Goal: Task Accomplishment & Management: Complete application form

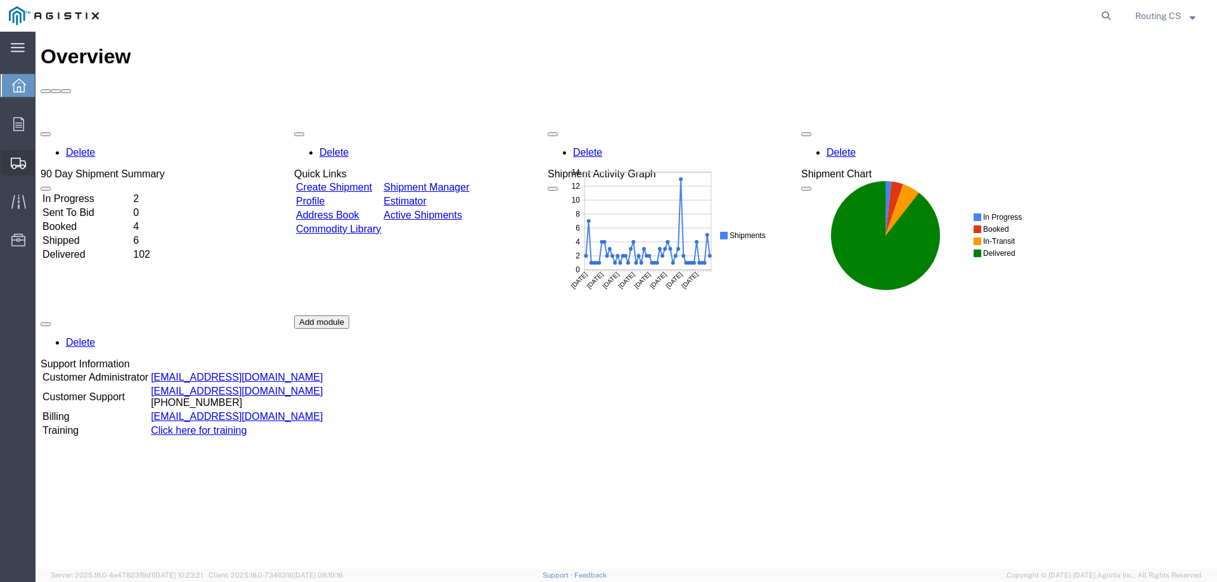
click at [0, 0] on span "Create Shipment" at bounding box center [0, 0] width 0 height 0
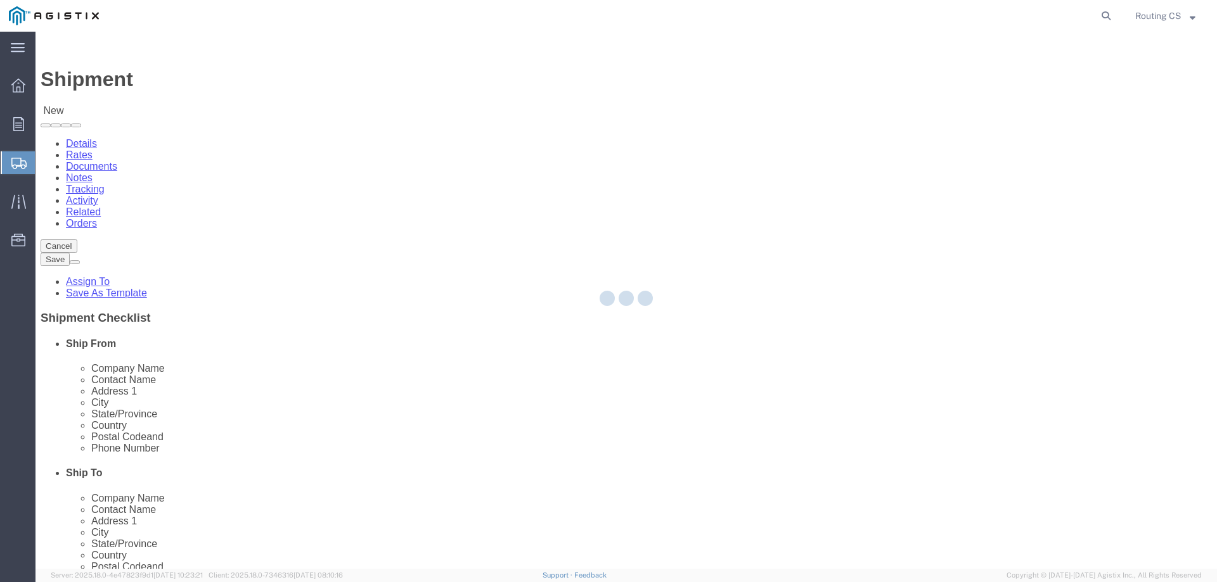
select select
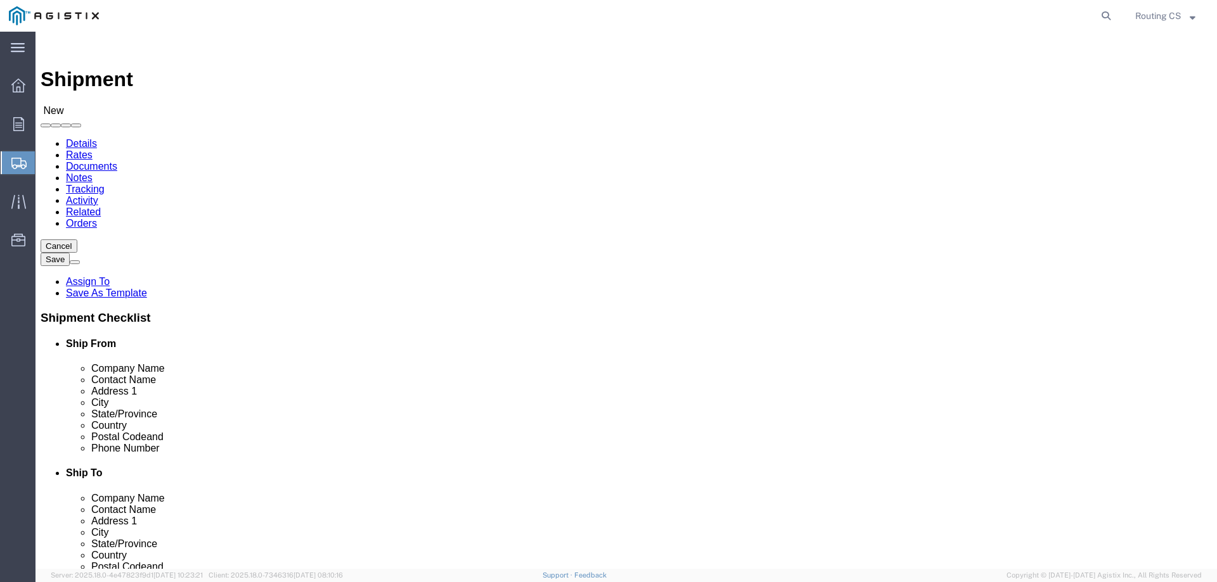
click select "Select Little Giant Ladders PG&E"
select select "9596"
click select "Select Little Giant Ladders PG&E"
select select
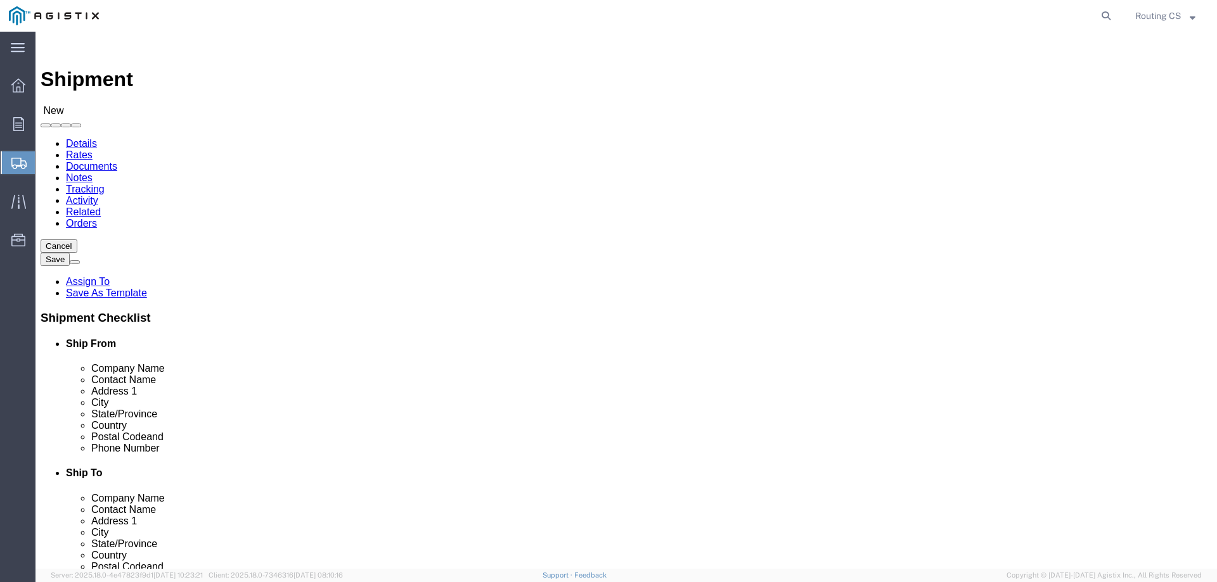
click select "Select All Others [GEOGRAPHIC_DATA] [GEOGRAPHIC_DATA] [GEOGRAPHIC_DATA] [GEOGRA…"
select select "23082"
click select "Select All Others [GEOGRAPHIC_DATA] [GEOGRAPHIC_DATA] [GEOGRAPHIC_DATA] [GEOGRA…"
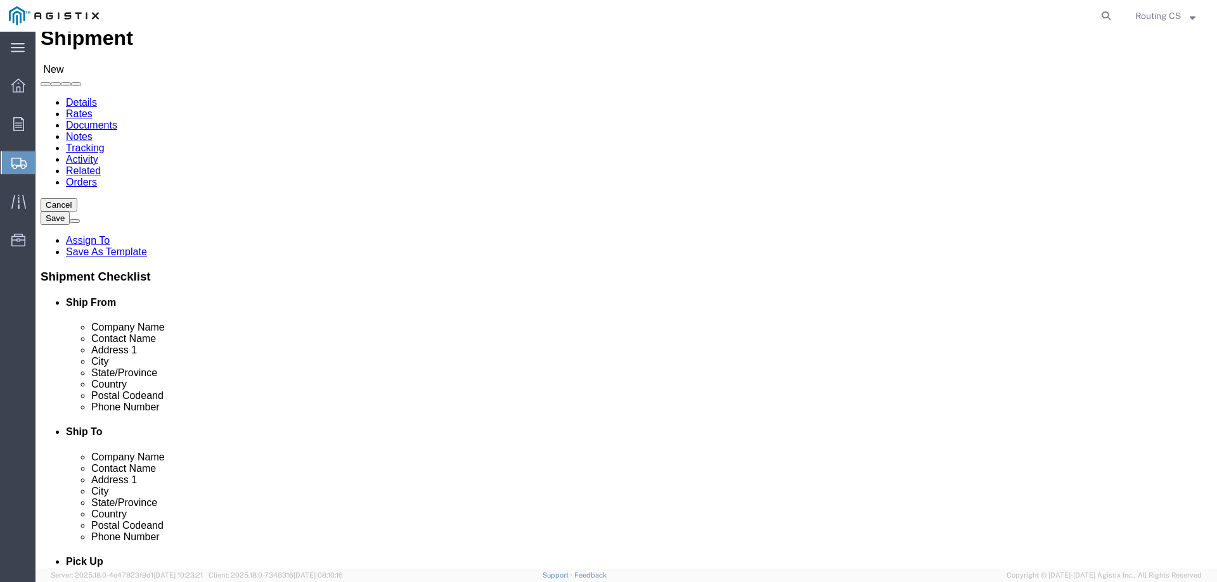
scroll to position [63, 0]
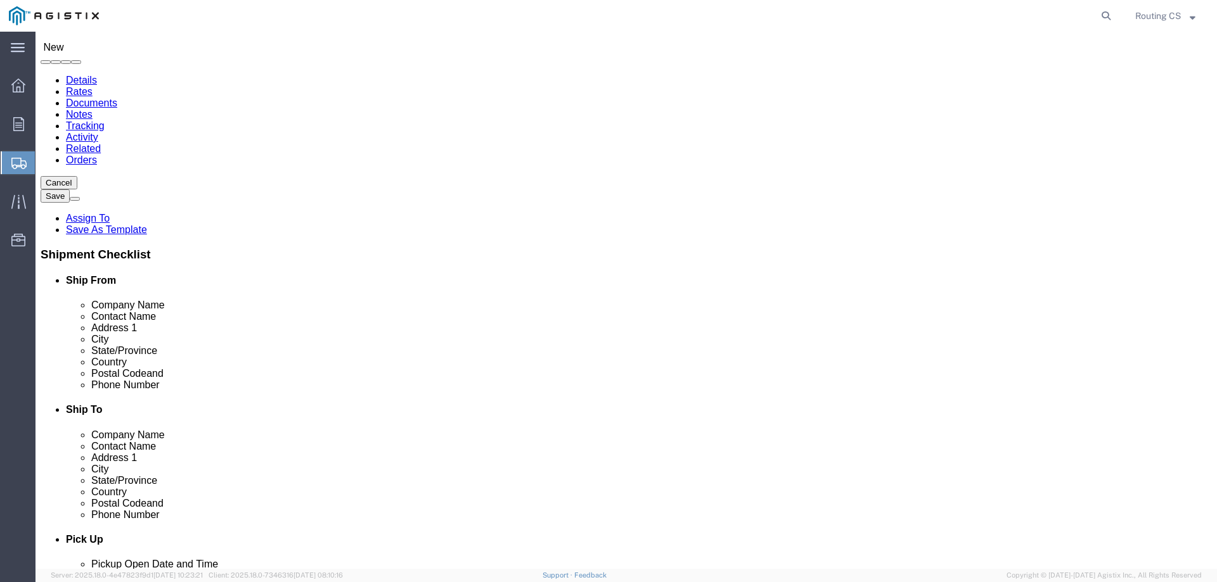
click span
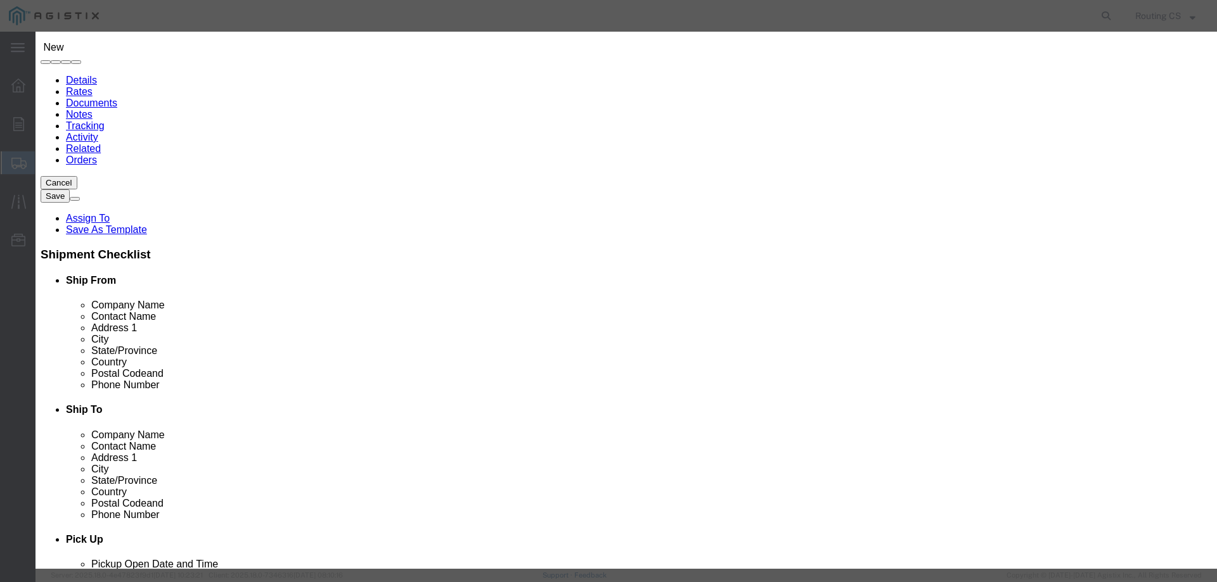
click select "Search by Address Book Name City Company Name Contact Name Country CustomerAlia…"
select select "zip"
click select "Search by Address Book Name City Company Name Contact Name Country CustomerAlia…"
click input "text"
type input "84663"
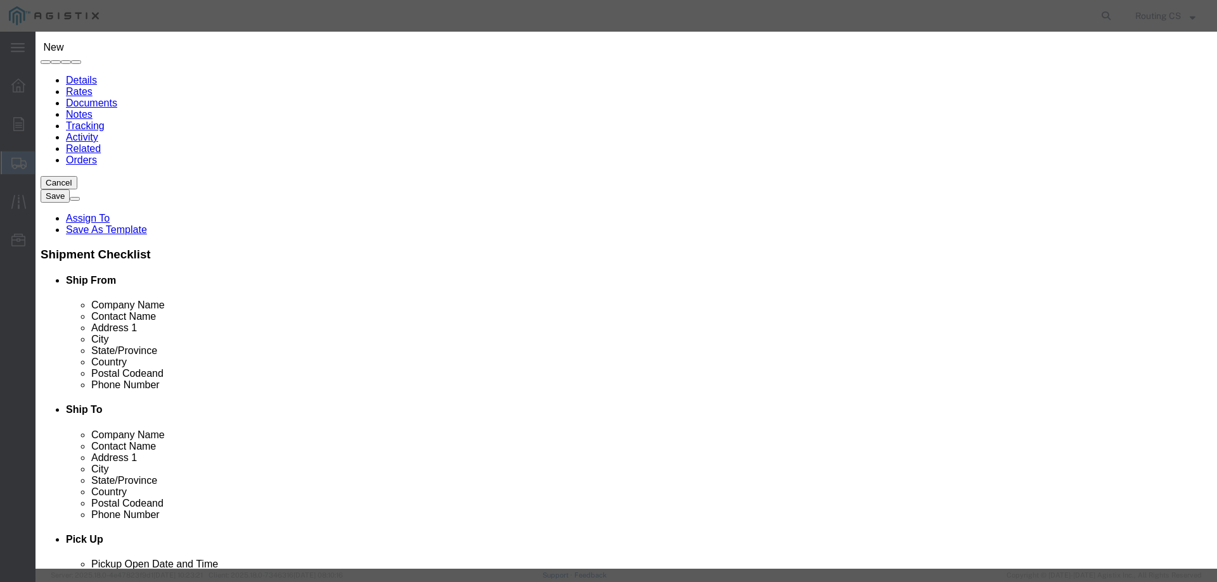
click icon "button"
drag, startPoint x: 361, startPoint y: 171, endPoint x: 380, endPoint y: 169, distance: 19.7
click button "Select"
select select "UT"
drag, startPoint x: 470, startPoint y: 117, endPoint x: 415, endPoint y: 121, distance: 54.6
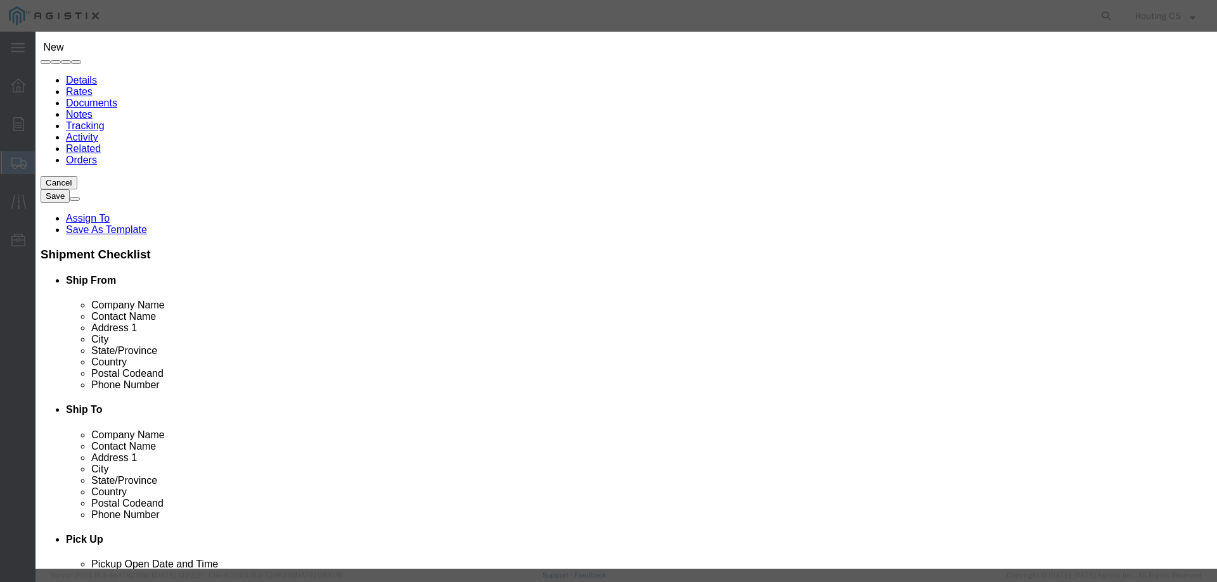
click div "Search by Address Book Name City Company Name Contact Name Country CustomerAlia…"
type input "93455"
click icon "button"
click button "Select"
select select "CA"
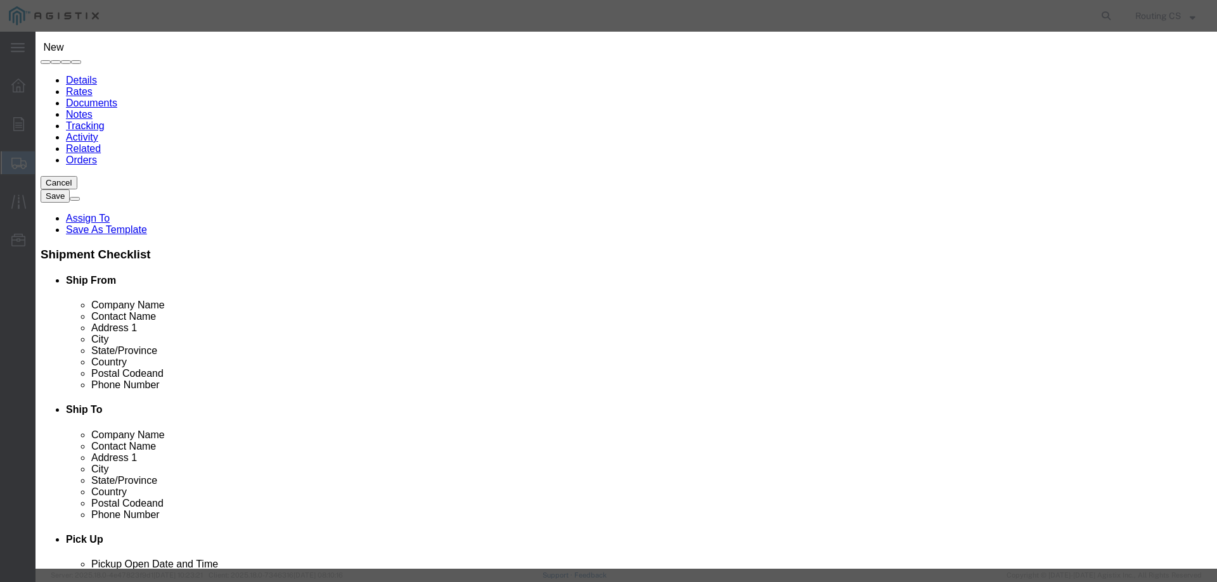
click button "Close"
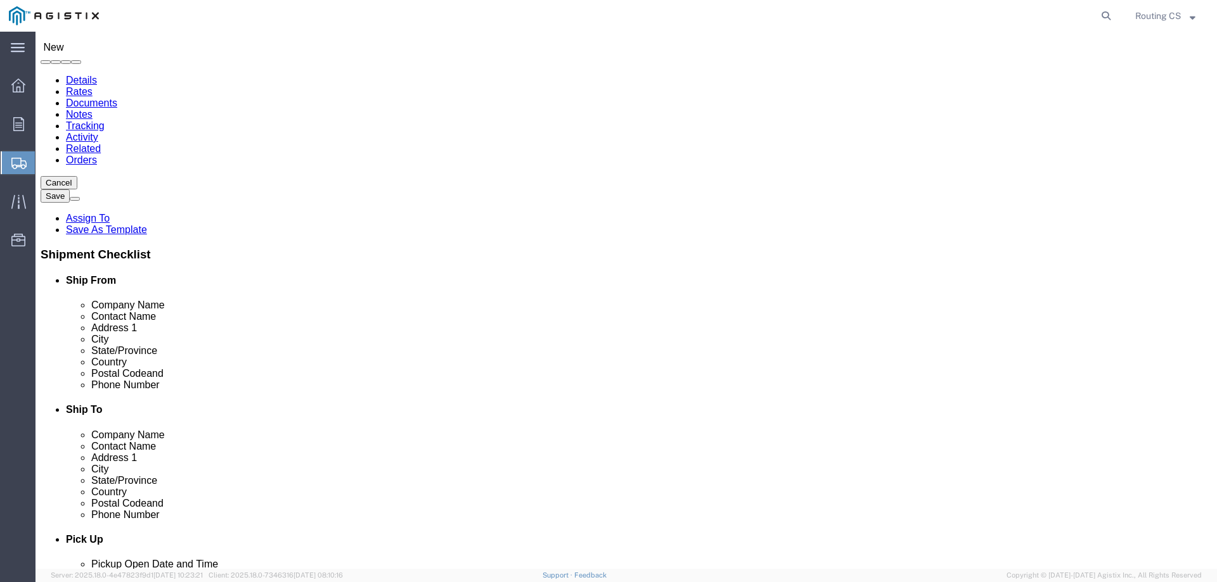
click input "text"
paste input "[PHONE_NUMBER]"
type input "[PHONE_NUMBER]"
click input "text"
paste input "C/O MROIS//2701238767"
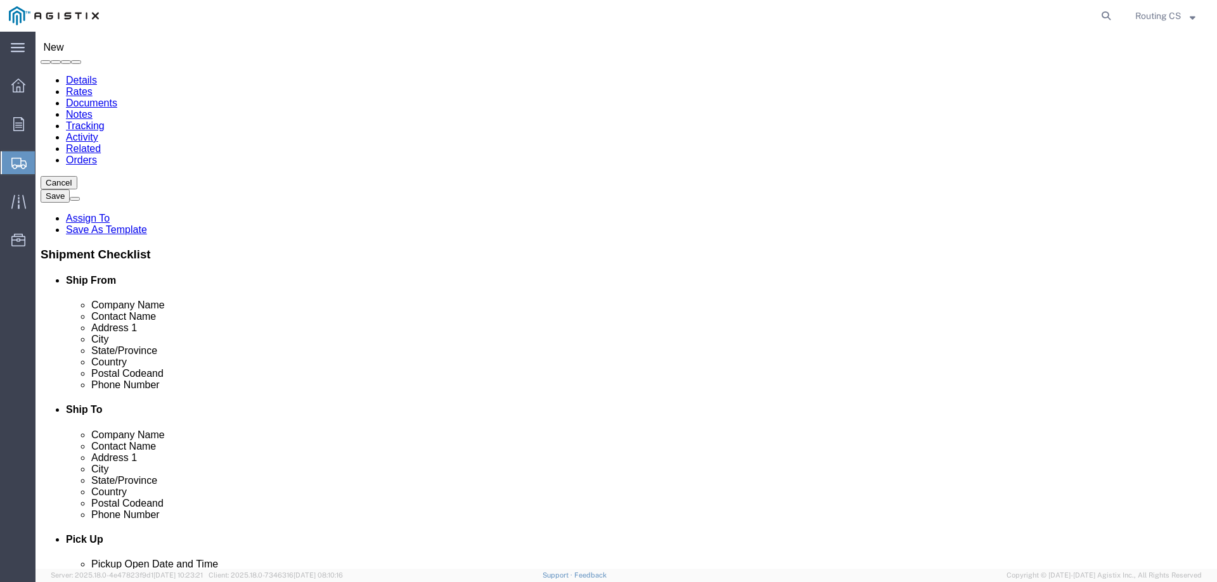
drag, startPoint x: 752, startPoint y: 300, endPoint x: 683, endPoint y: 307, distance: 69.4
click input "C/O MROIS//2701238767"
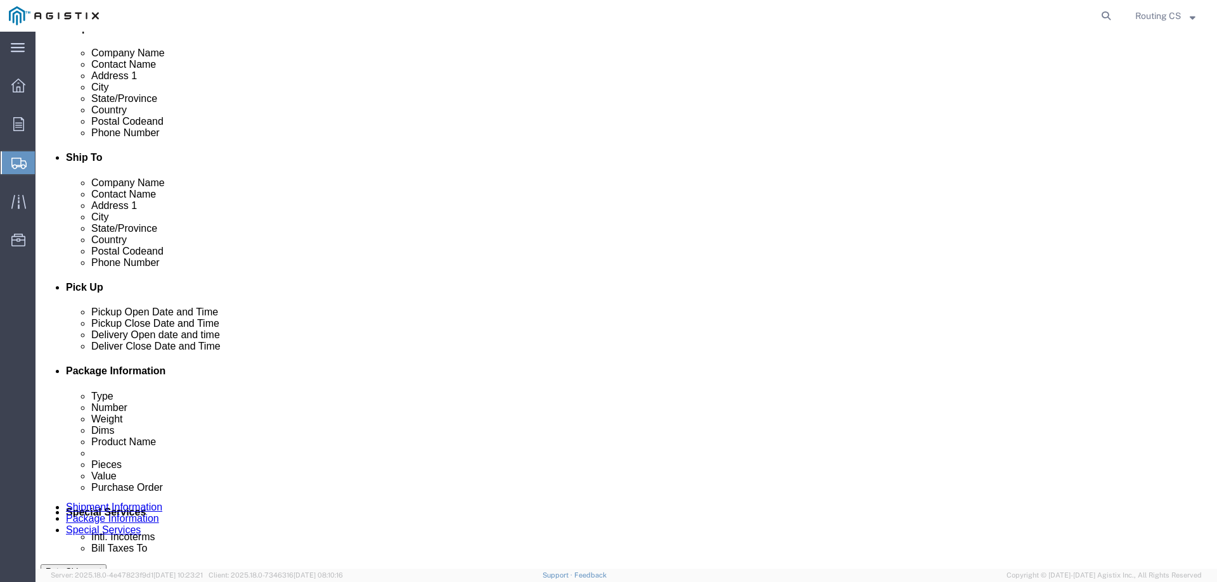
scroll to position [317, 0]
type input "C/O MROIS"
click div "[DATE] 10:00 PM"
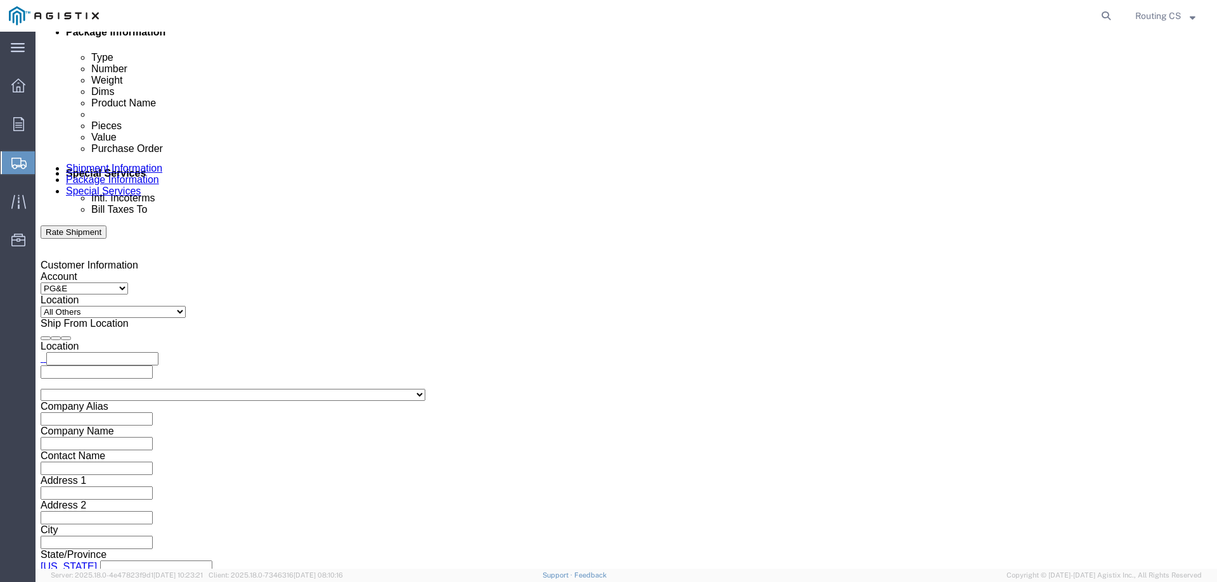
click input "10:00 PM"
click input "8:00 PM"
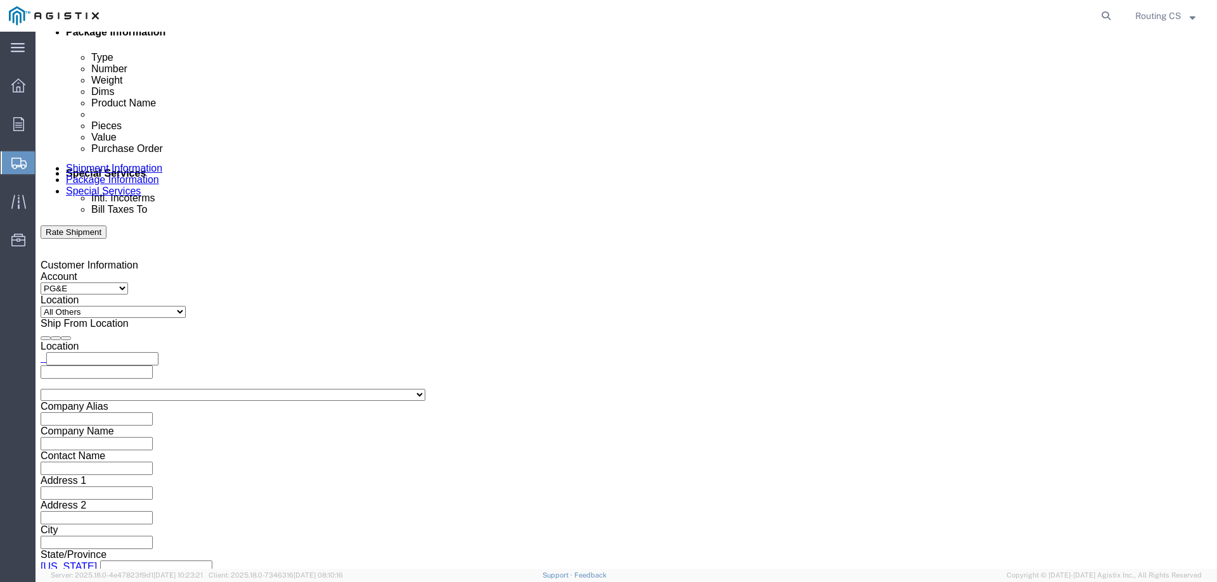
click input "8:00 PM"
type input "8:00 AM"
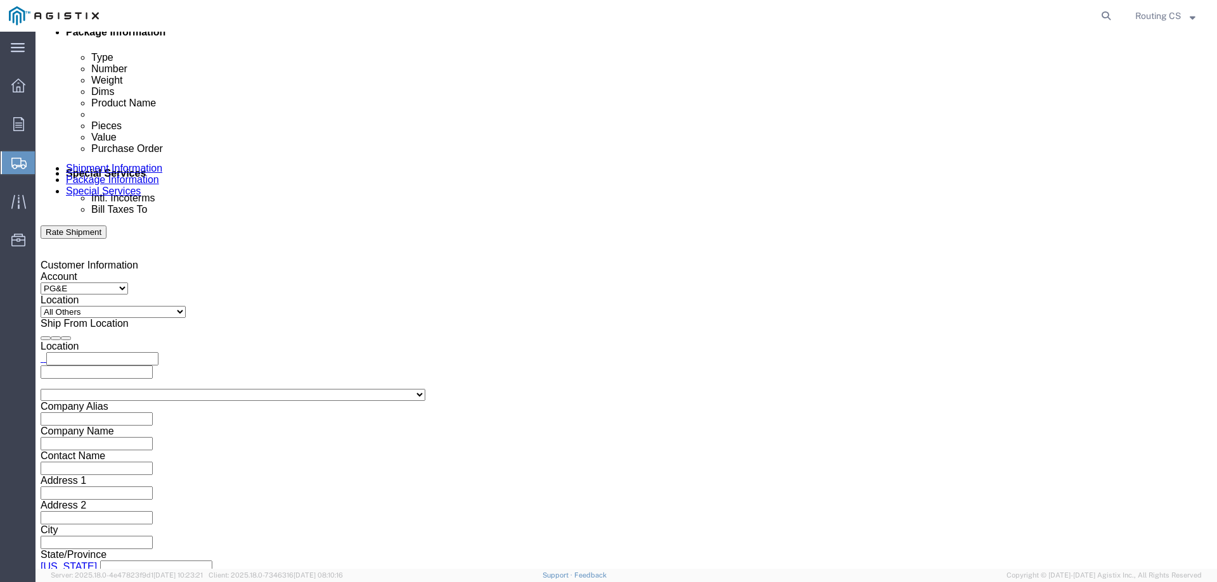
click button "Apply"
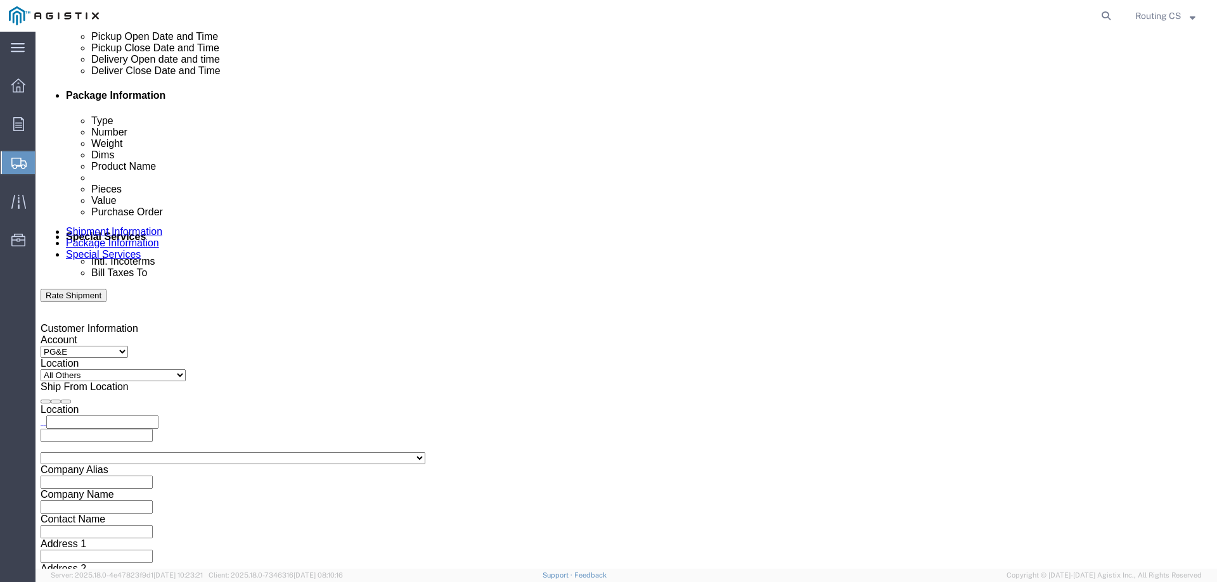
scroll to position [464, 0]
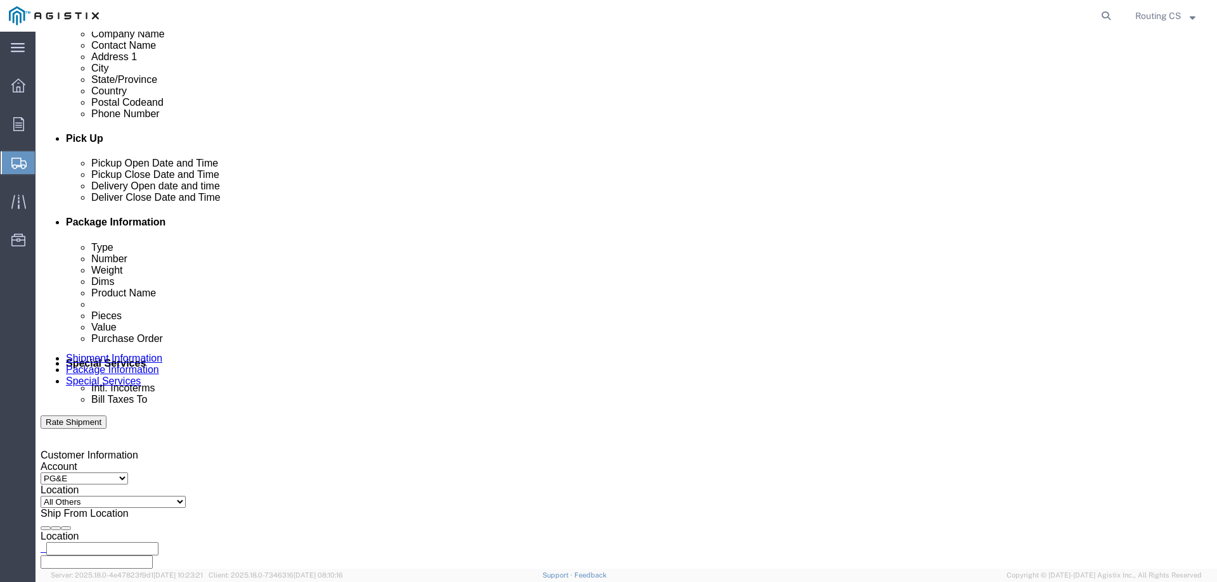
click div "[DATE] 9:00 AM"
click input "3:00 AM"
type input "3:00 pm"
click button "Apply"
click div
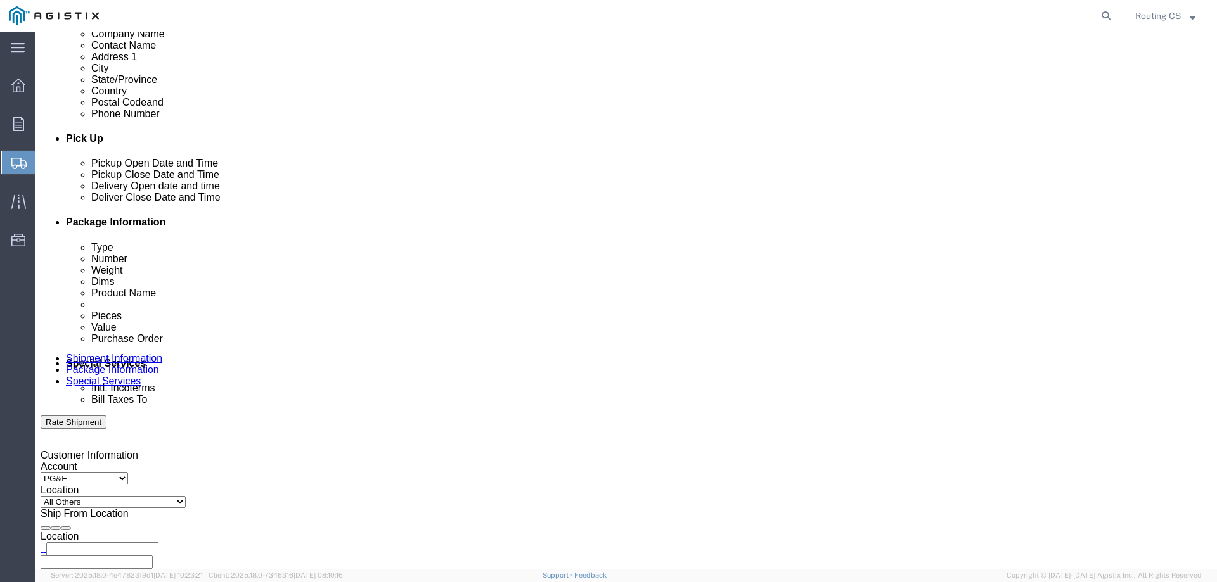
click input "4:00 PM"
click input "8:00 PM"
type input "8:00 AM"
click button "Apply"
click div
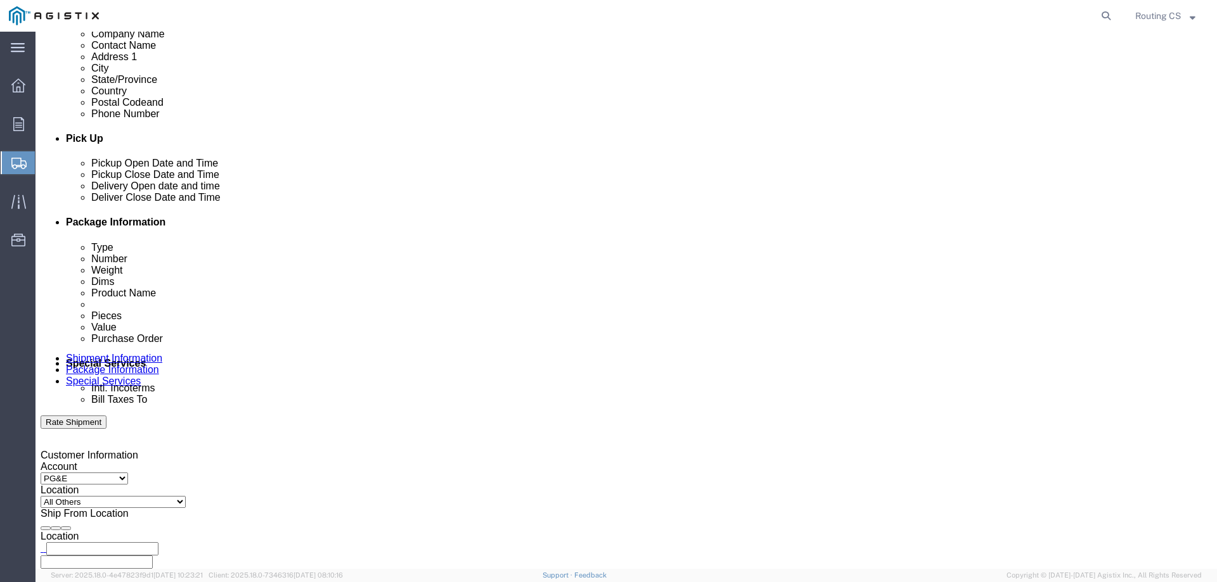
click input "5:00 AM"
type input "5:00 PM"
drag, startPoint x: 834, startPoint y: 527, endPoint x: 555, endPoint y: 498, distance: 280.3
click button "Apply"
click input "text"
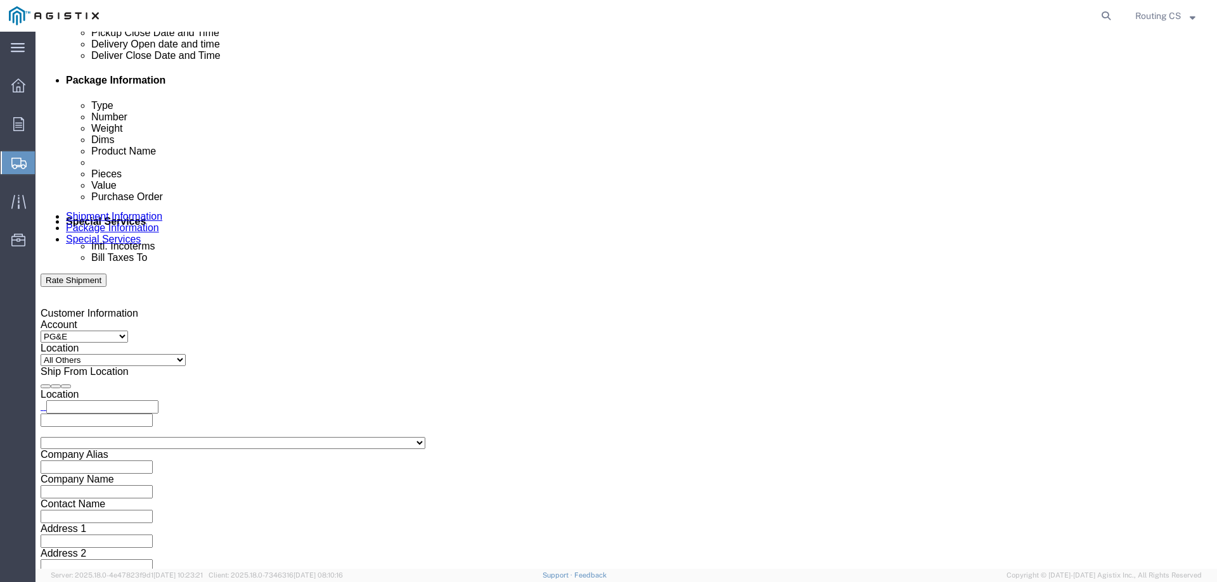
scroll to position [655, 0]
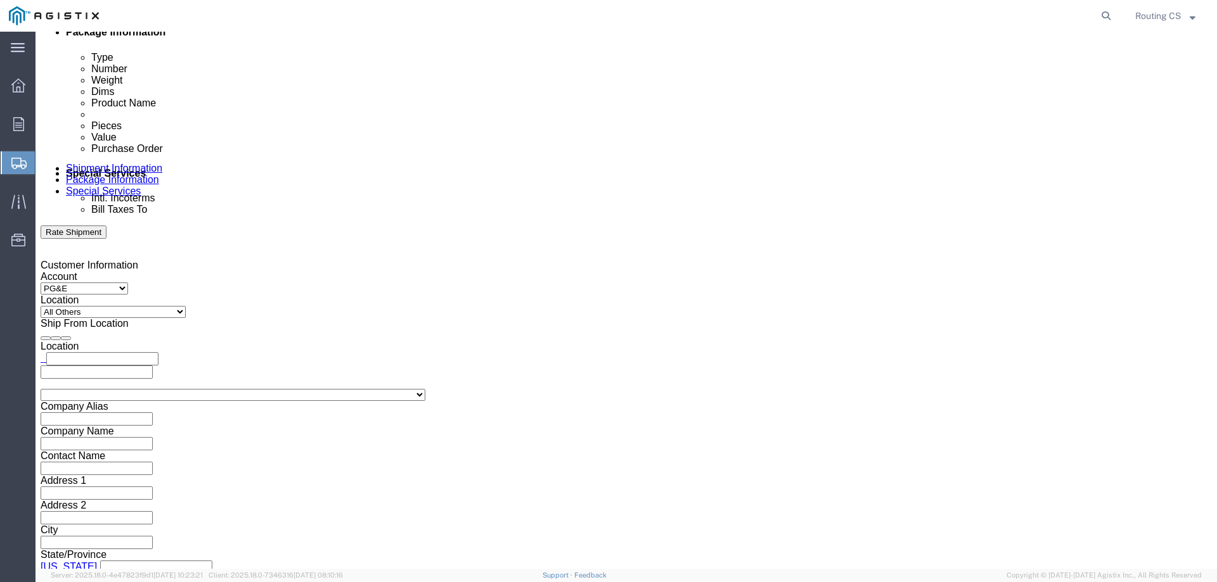
type input "2701238767"
click select "Select Air Less than Truckload Multi-Leg Ocean Freight Rail Small Parcel Truckl…"
select select "LTL"
click select "Select Air Less than Truckload Multi-Leg Ocean Freight Rail Small Parcel Truckl…"
drag, startPoint x: 109, startPoint y: 449, endPoint x: 74, endPoint y: 417, distance: 47.5
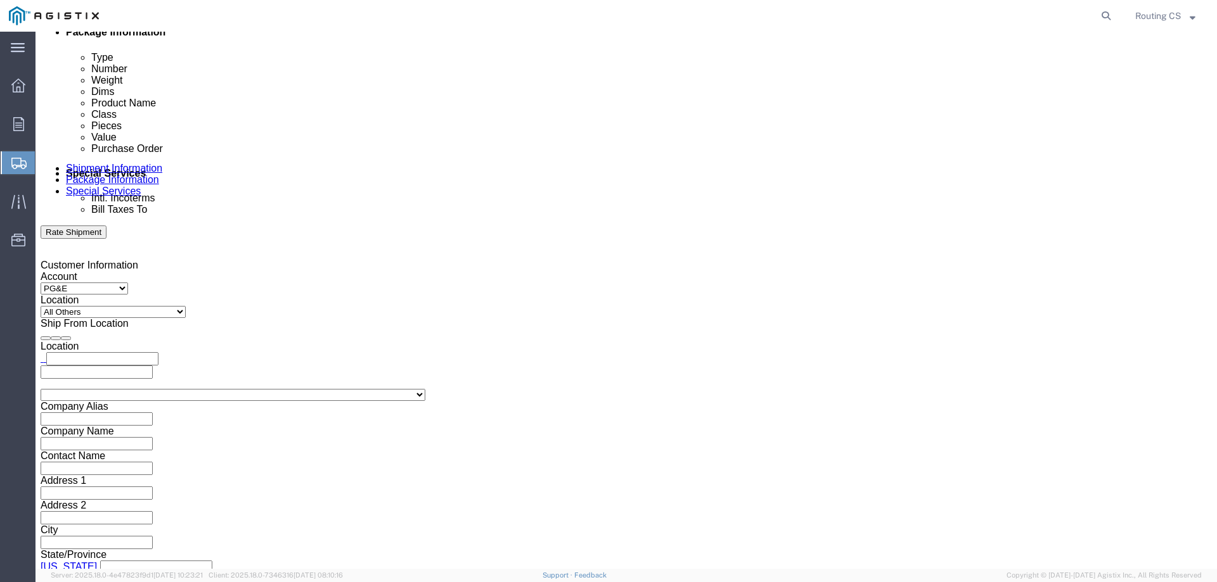
click select "Select Straight Truck"
select select "STTR"
click select "Select Straight Truck"
click button "Continue"
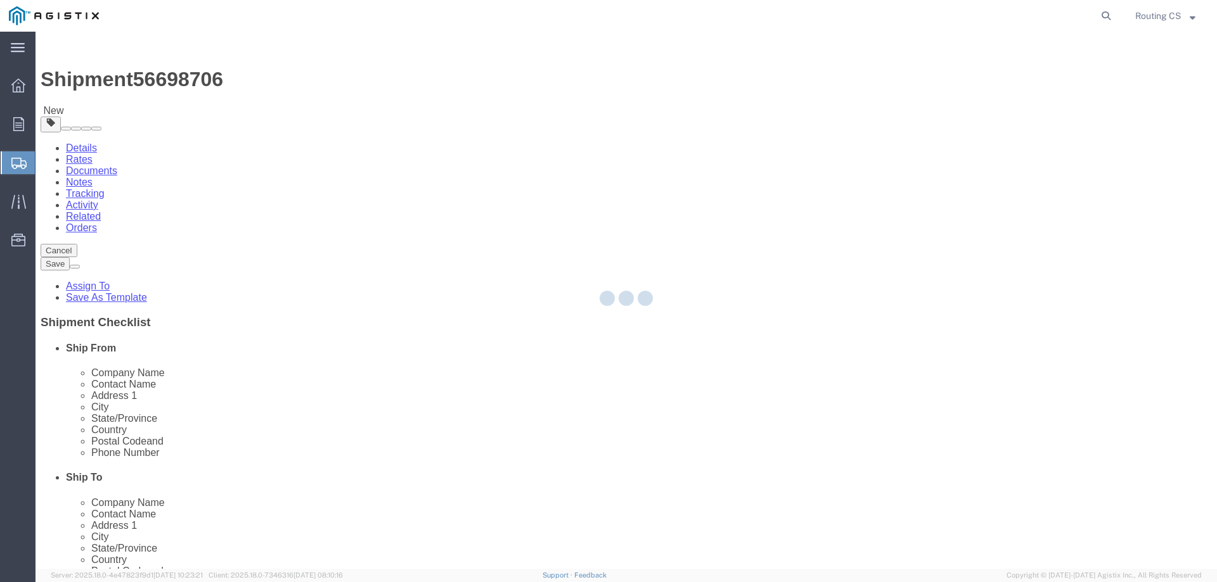
select select "CBOX"
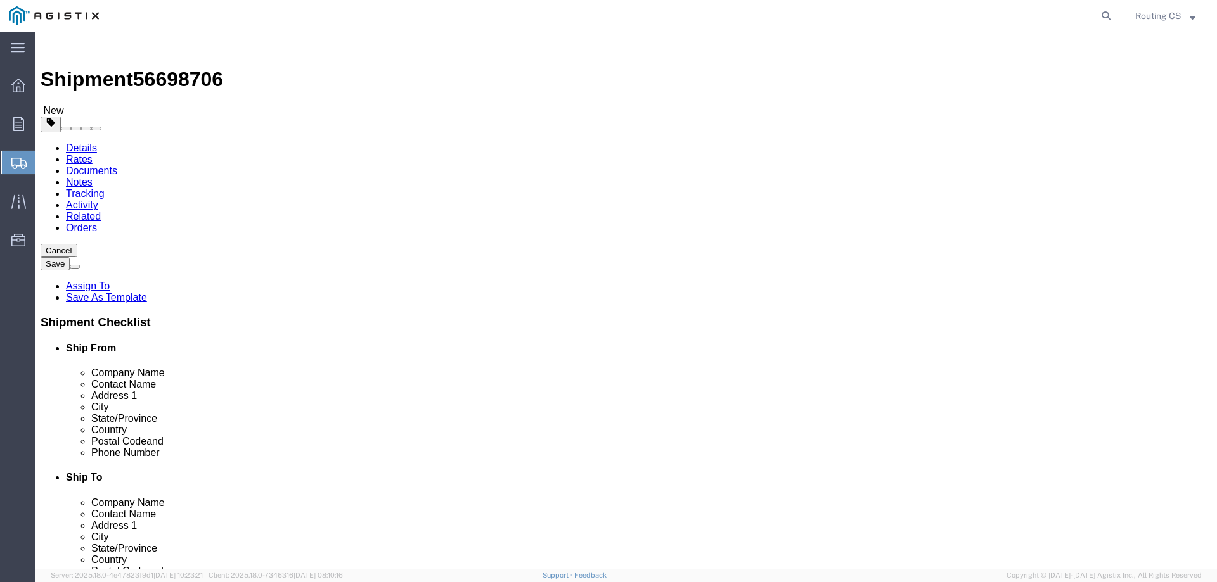
drag, startPoint x: 184, startPoint y: 271, endPoint x: 187, endPoint y: 264, distance: 8.0
click input "text"
type input "68"
type input "29"
type input "10"
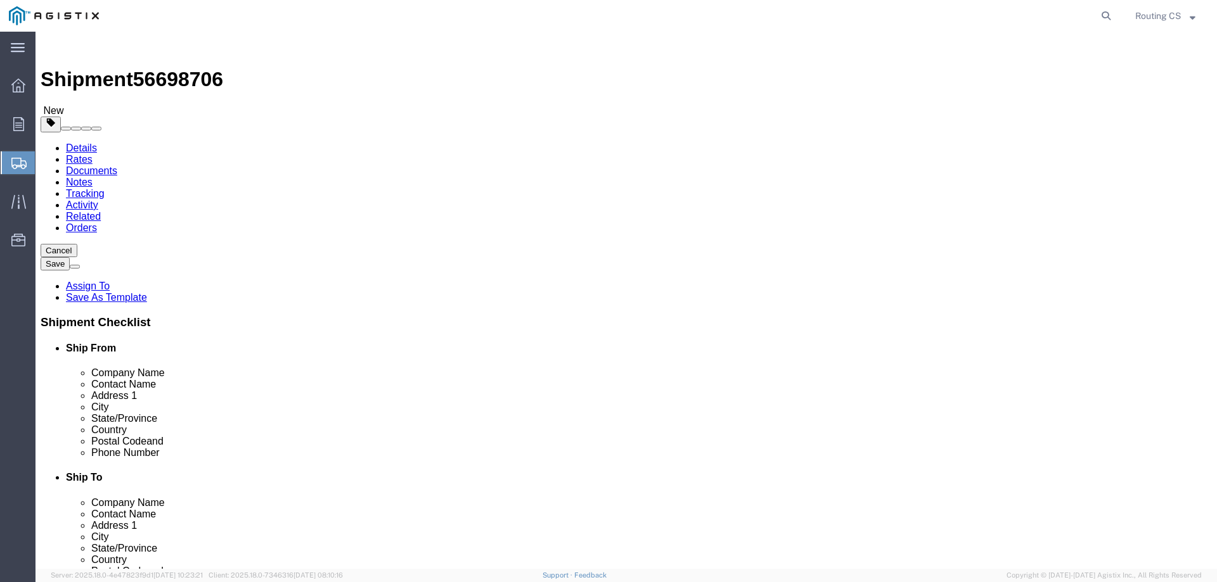
drag, startPoint x: 181, startPoint y: 293, endPoint x: 165, endPoint y: 293, distance: 15.9
click div "0.00 Select kgs lbs"
type input "54.00"
click span
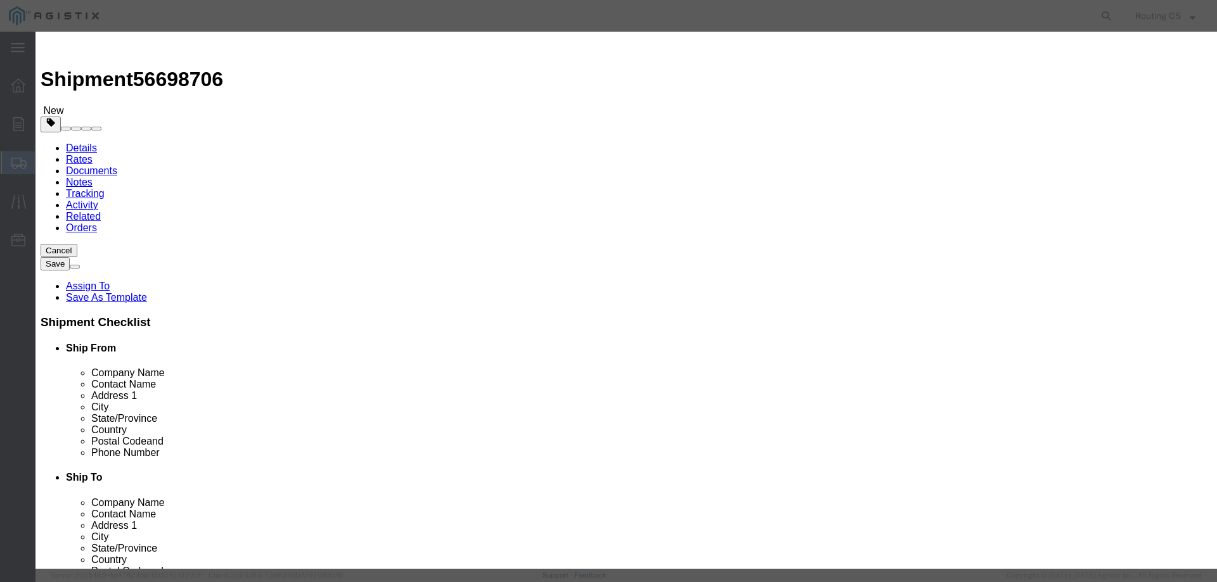
click input "text"
type input "Ladder"
drag, startPoint x: 394, startPoint y: 124, endPoint x: 350, endPoint y: 117, distance: 44.9
click div "Pieces 0 Select Bag Barrels 100Board Feet Bottle Box Blister Pack Carats Can Ca…"
type input "1"
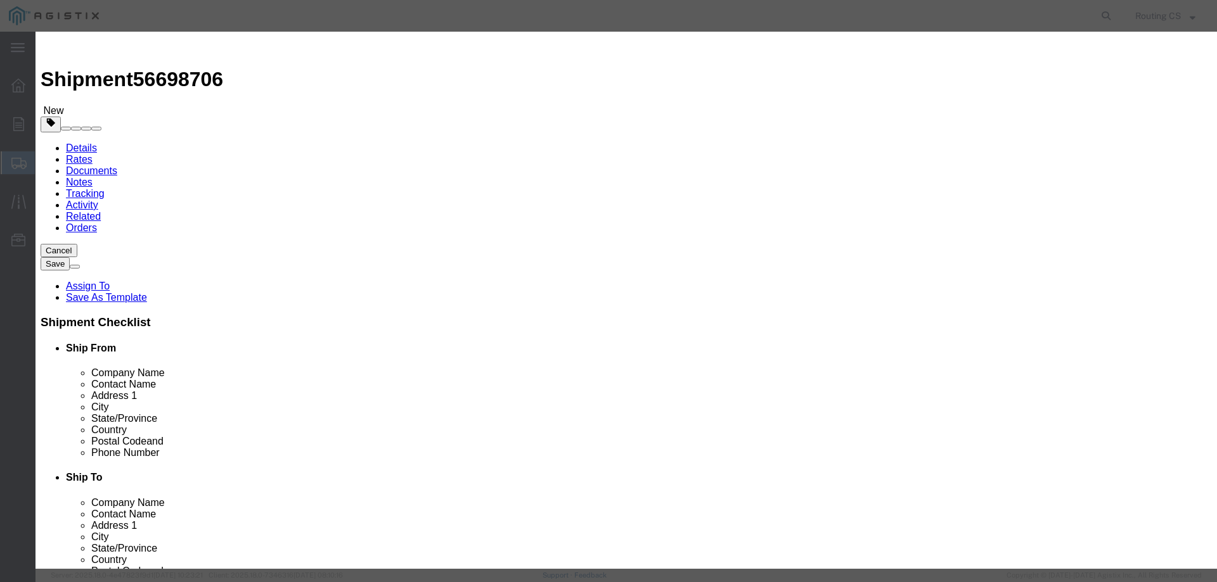
click input "text"
type input "387"
click select "Select 50 55 60 65 70 85 92.5 100 125 175 250 300 400"
select select "250"
click select "Select 50 55 60 65 70 85 92.5 100 125 175 250 300 400"
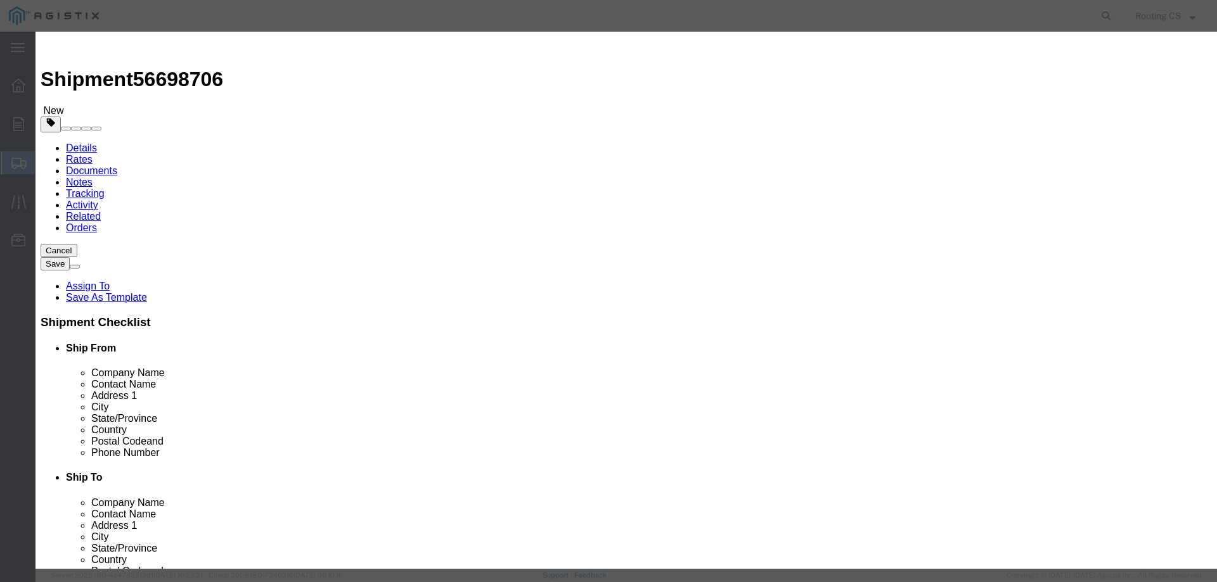
click button "Save & Close"
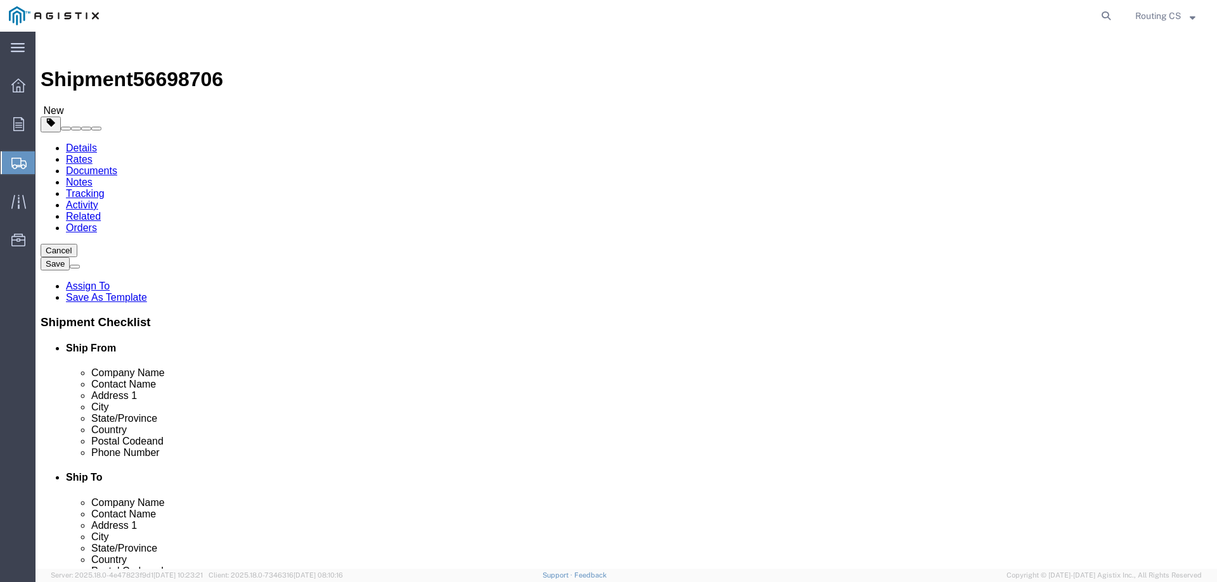
click button "Rate Shipment"
